Goal: Information Seeking & Learning: Learn about a topic

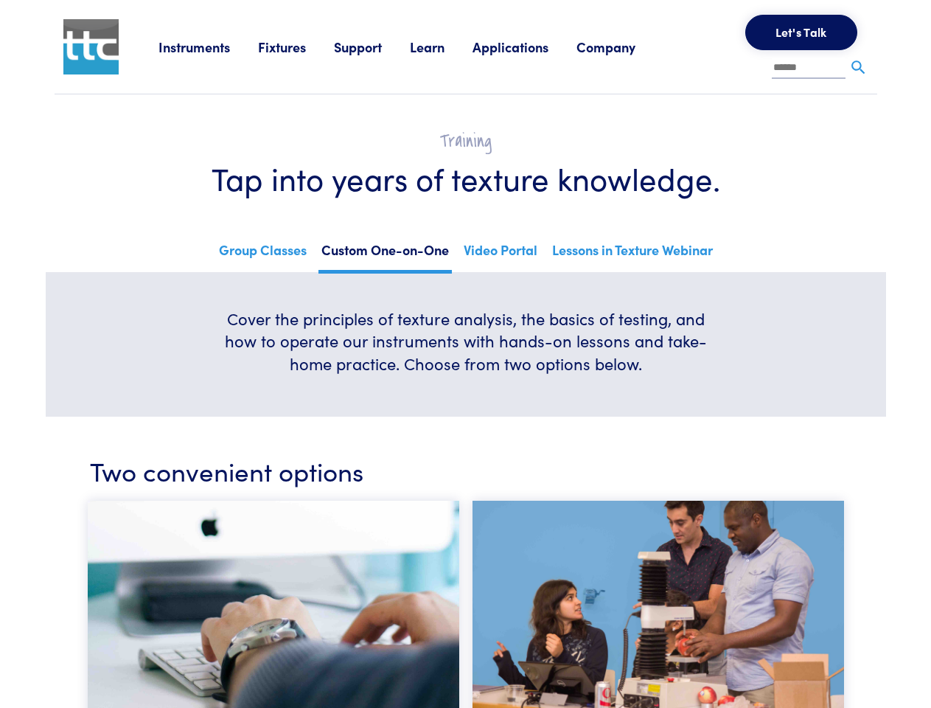
click at [465, 354] on h6 "Cover the principles of texture analysis, the basics of testing, and how to ope…" at bounding box center [465, 341] width 495 height 68
click at [209, 46] on link "Instruments" at bounding box center [209, 47] width 100 height 18
click at [298, 46] on link "Fixtures" at bounding box center [296, 47] width 76 height 18
click at [375, 46] on link "Support" at bounding box center [372, 47] width 76 height 18
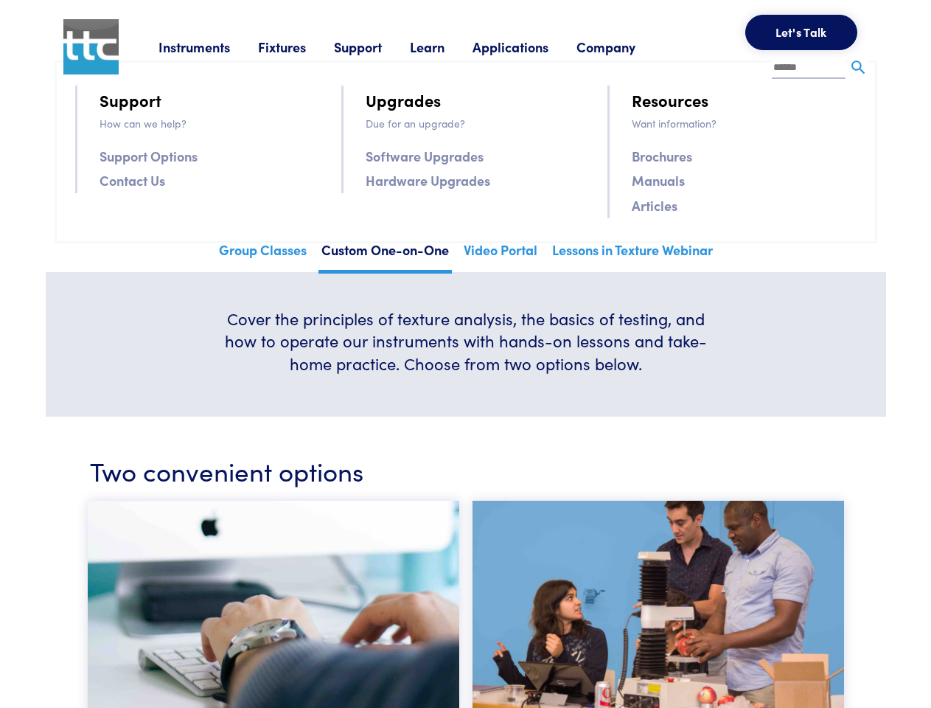
click at [445, 46] on link "Learn" at bounding box center [441, 47] width 63 height 18
click at [530, 46] on link "Applications" at bounding box center [525, 47] width 104 height 18
click at [625, 46] on link "Company" at bounding box center [620, 47] width 87 height 18
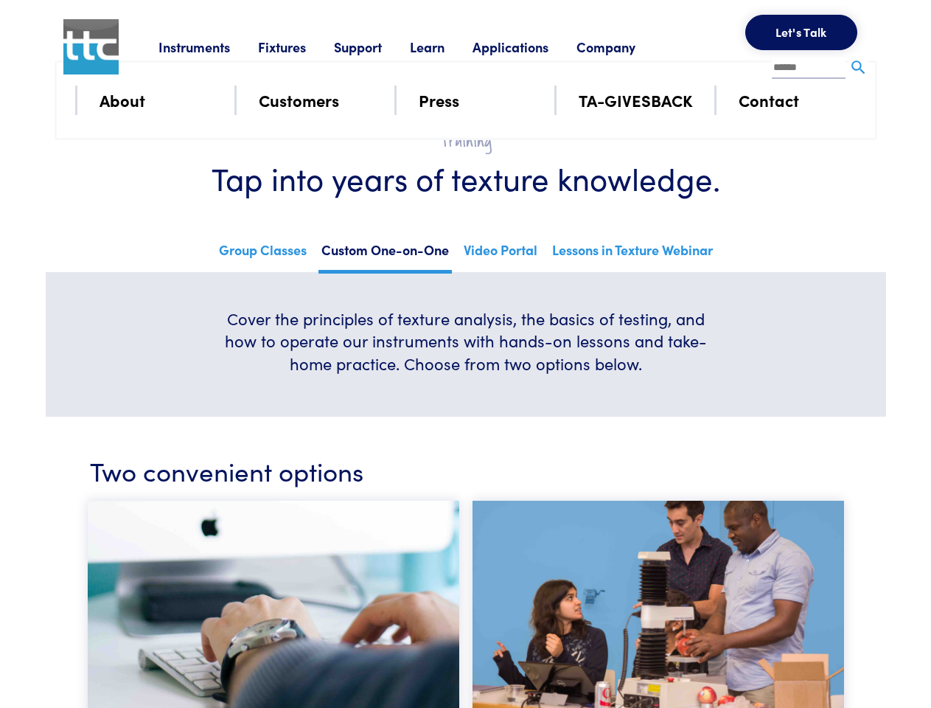
click at [801, 32] on button "Let's Talk" at bounding box center [801, 32] width 112 height 35
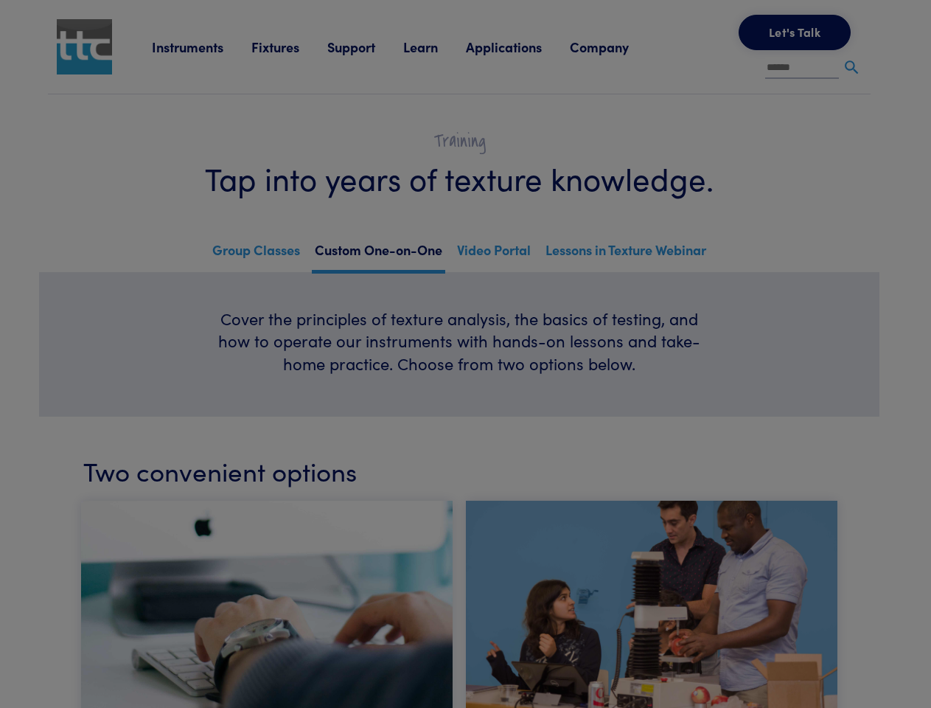
click at [858, 68] on div at bounding box center [465, 354] width 931 height 708
